Goal: Information Seeking & Learning: Find specific fact

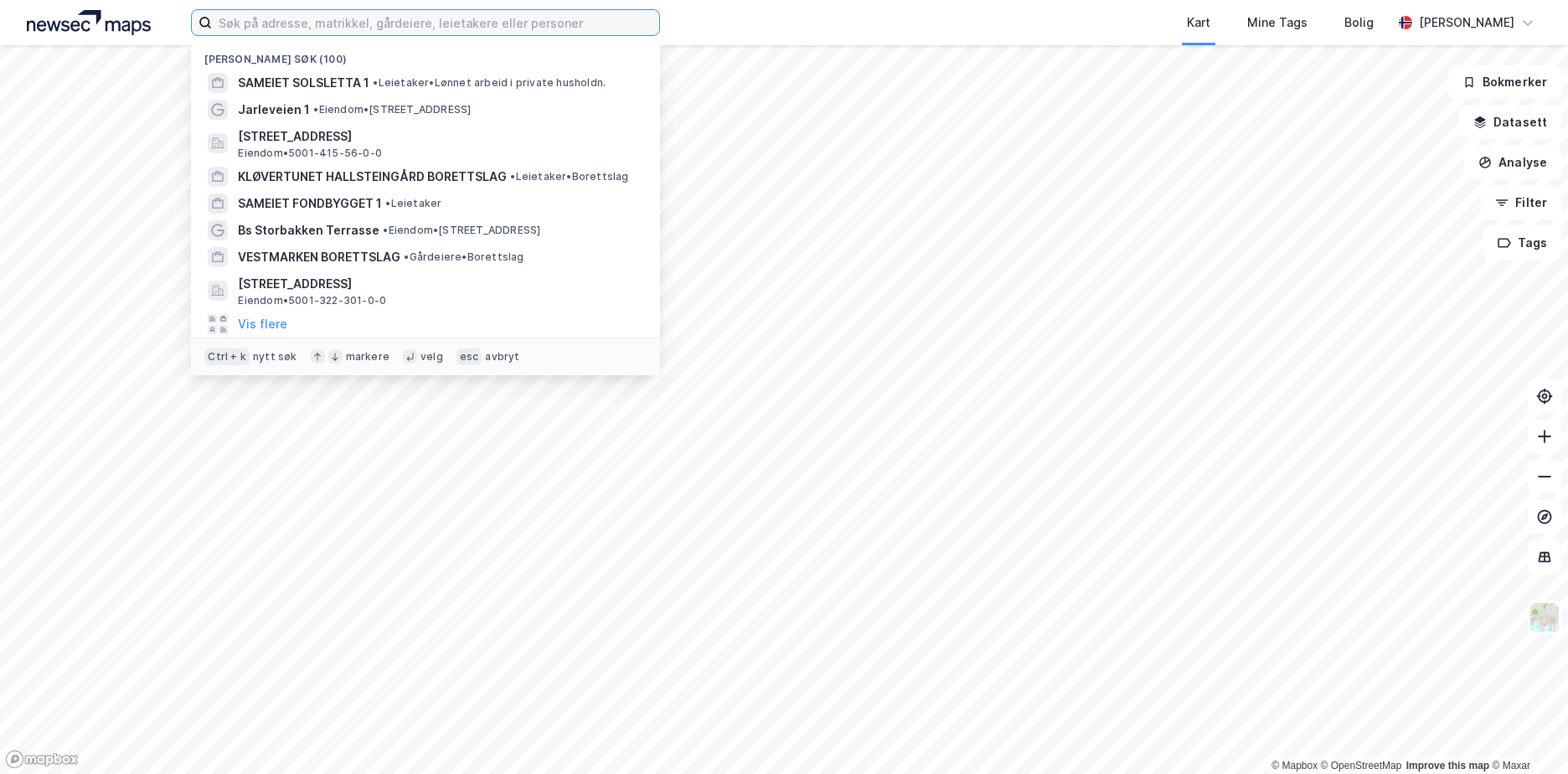
click at [394, 20] on input at bounding box center [435, 22] width 448 height 25
paste input "890541992"
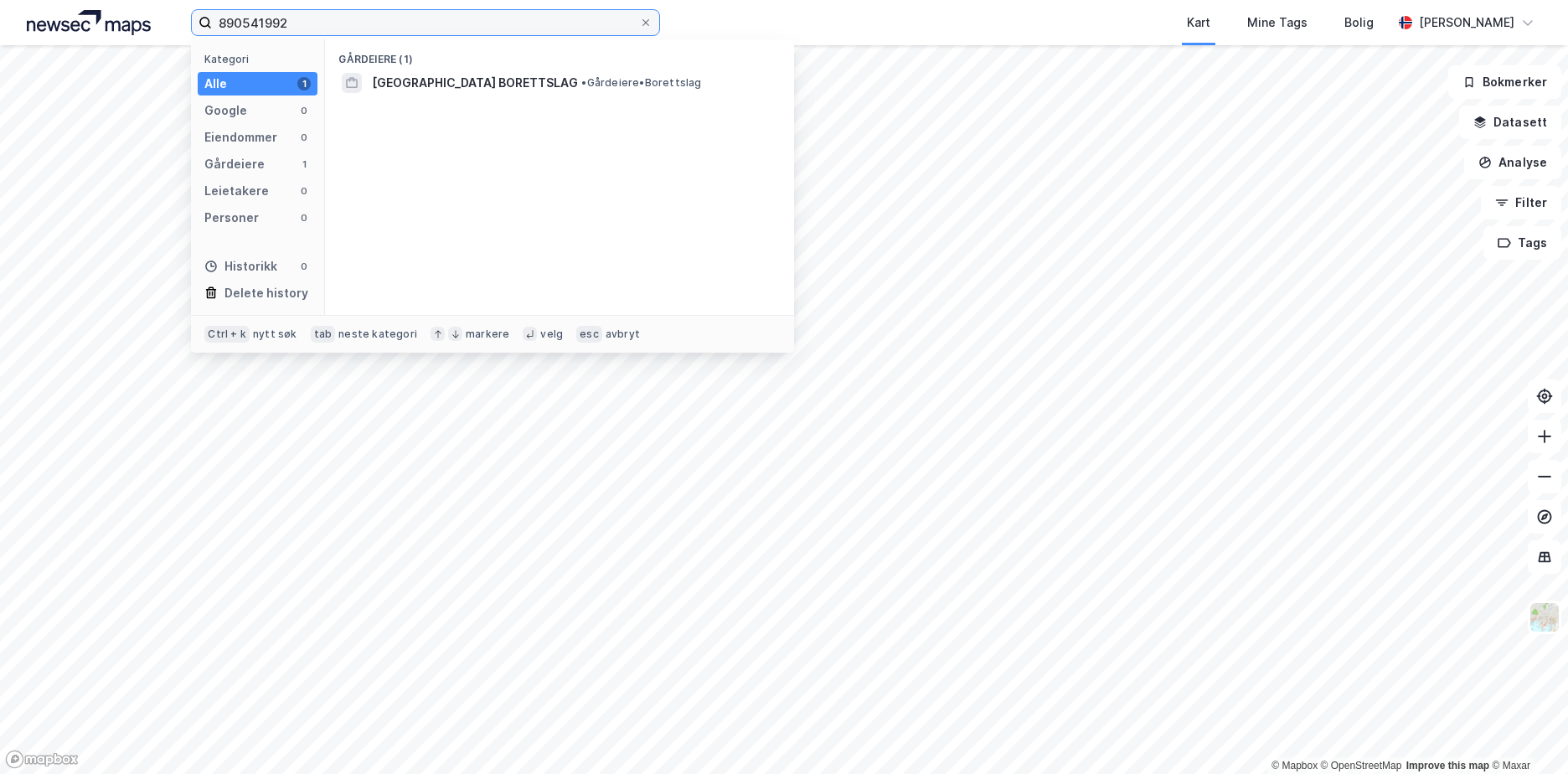
type input "890541992"
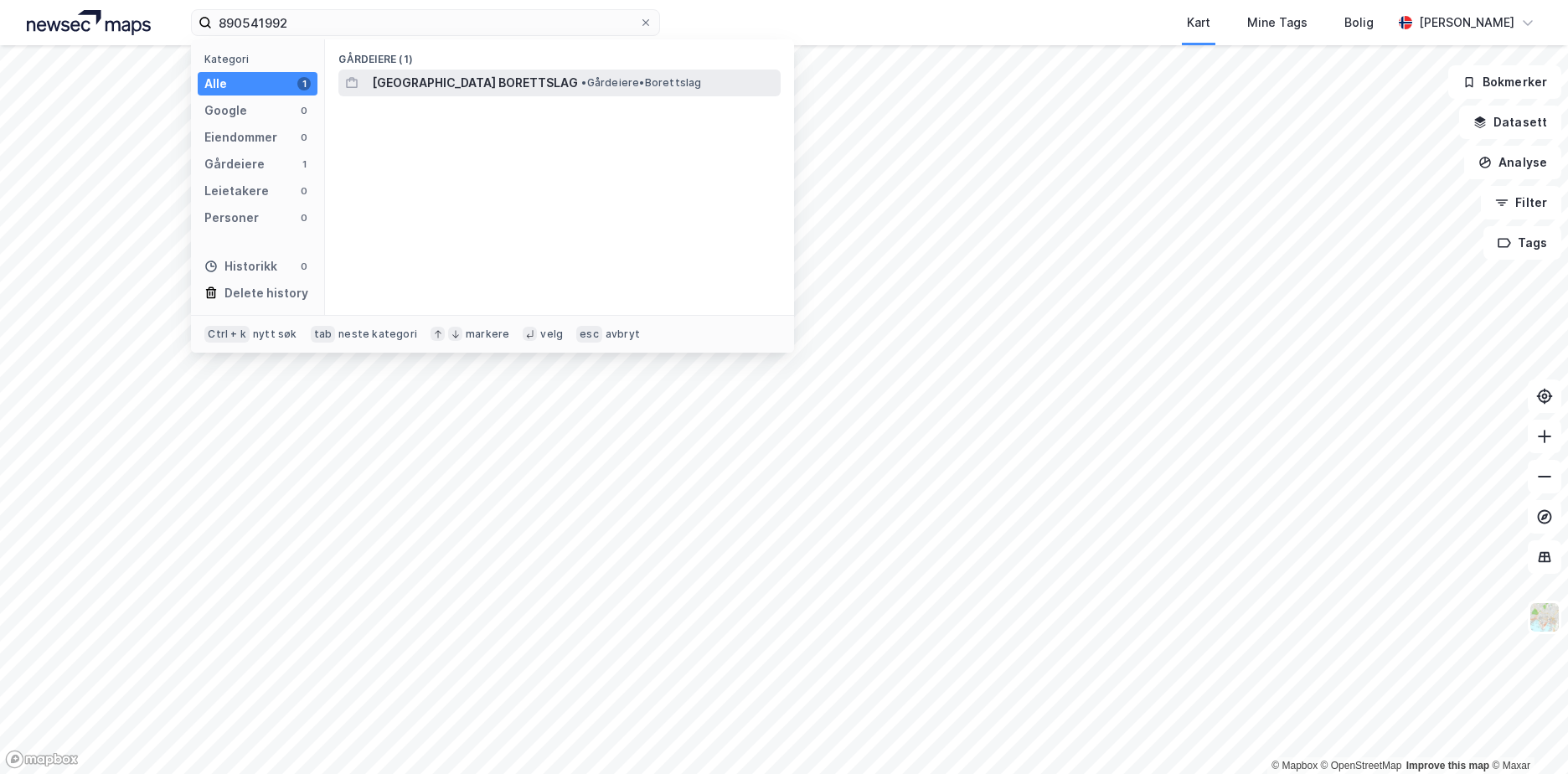
click at [518, 89] on span "[GEOGRAPHIC_DATA] BORETTSLAG" at bounding box center [475, 83] width 206 height 20
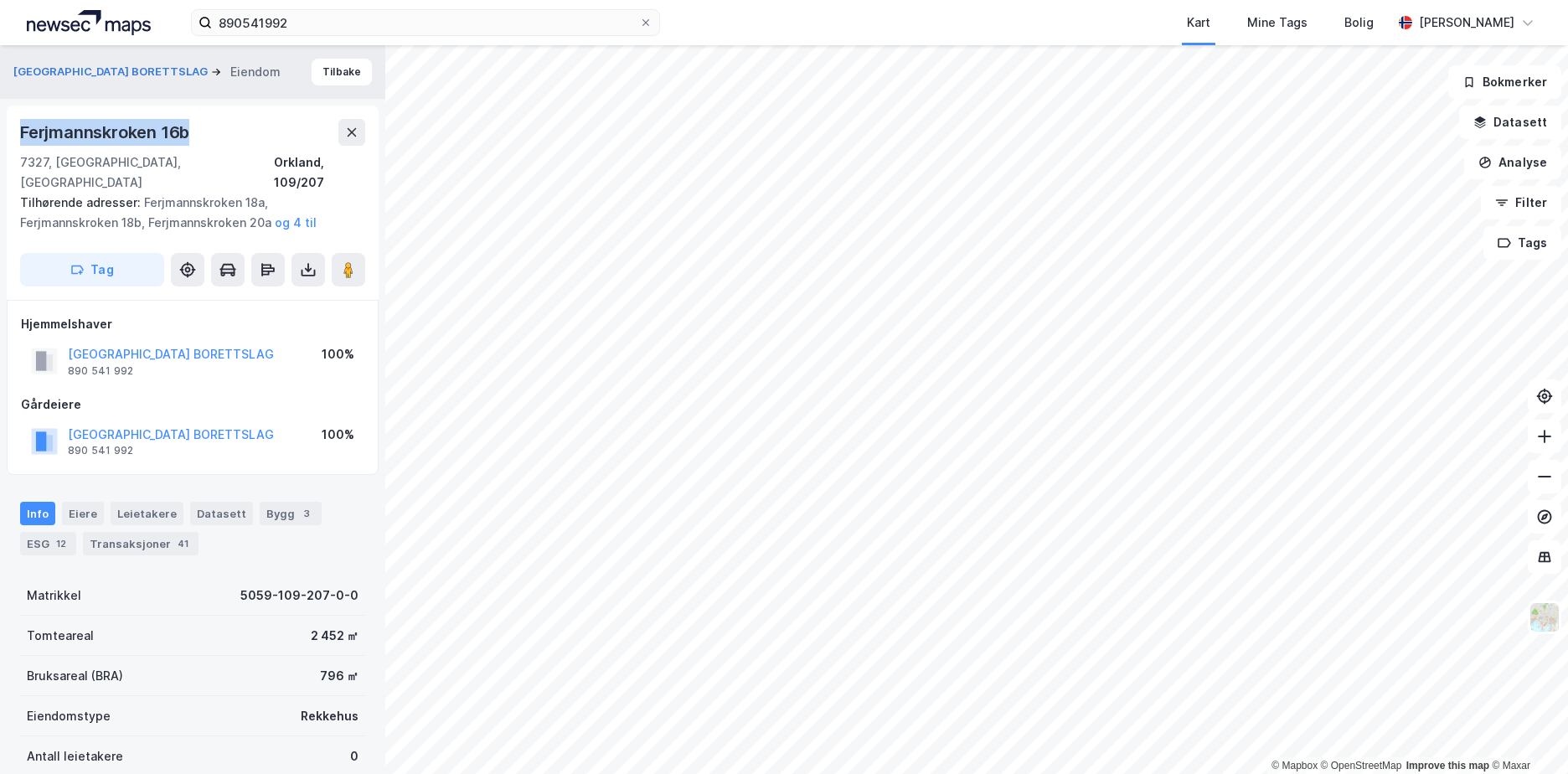
drag, startPoint x: 202, startPoint y: 127, endPoint x: 21, endPoint y: 125, distance: 181.0
click at [21, 127] on div "Ferjmannskroken 16b" at bounding box center [193, 133] width 345 height 27
copy div "Ferjmannskroken 16b"
